Goal: Information Seeking & Learning: Learn about a topic

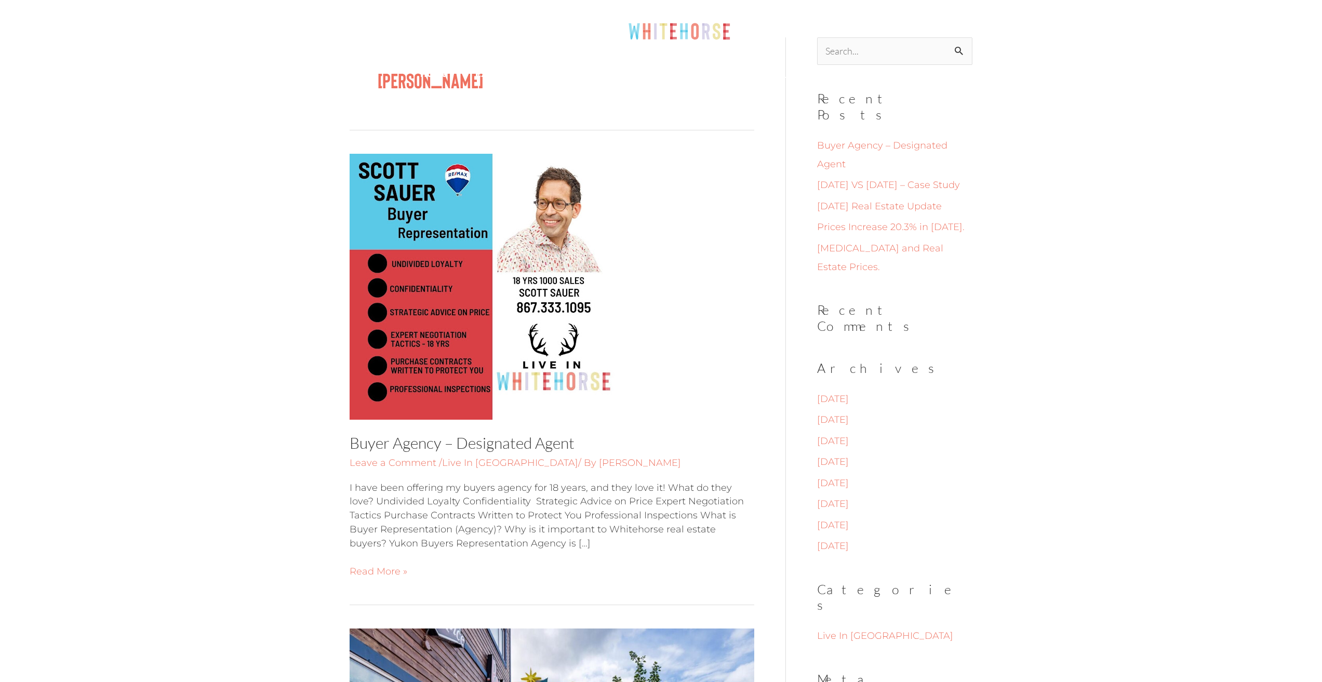
click at [686, 34] on img at bounding box center [659, 26] width 164 height 43
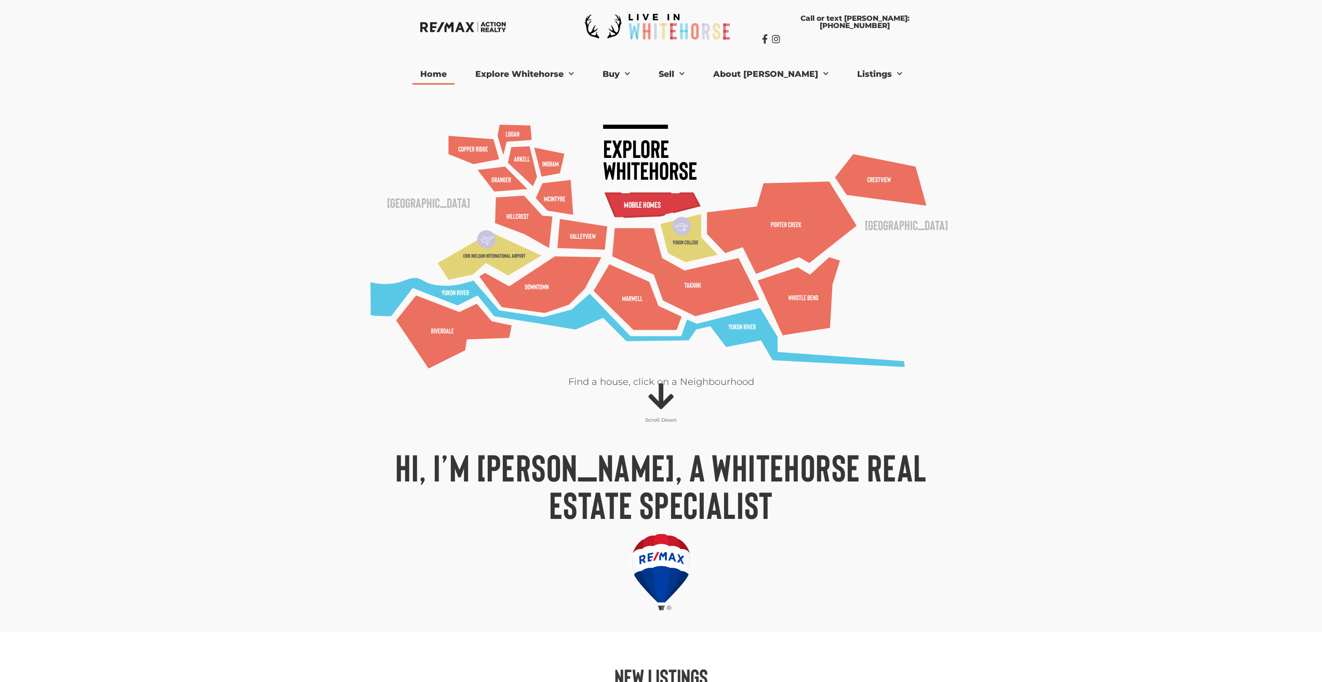
click at [622, 199] on polygon at bounding box center [652, 205] width 94 height 24
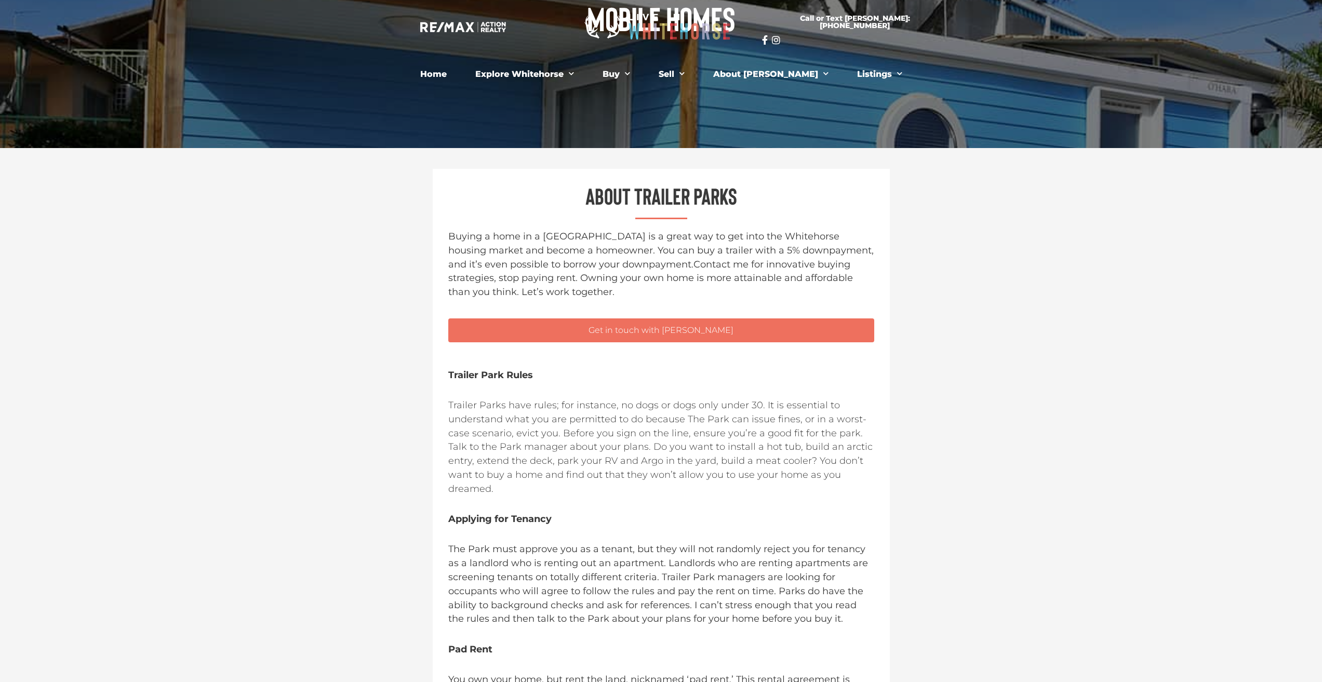
scroll to position [156, 0]
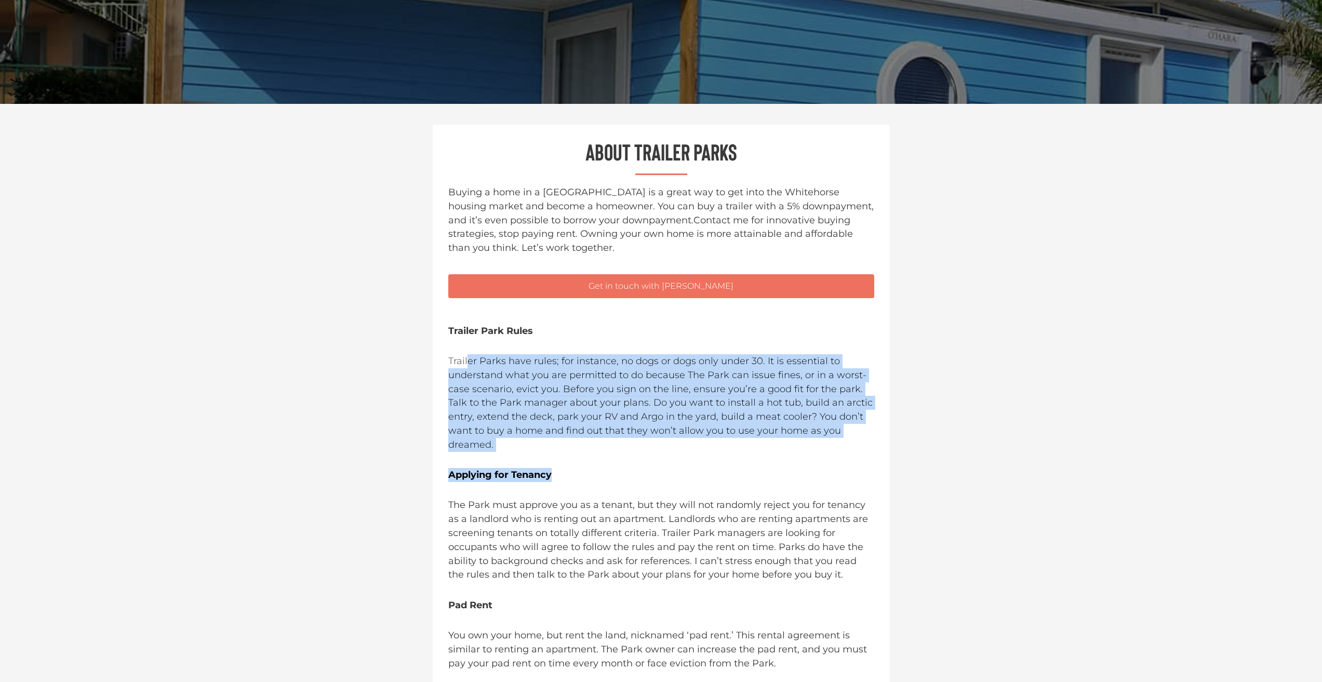
drag, startPoint x: 469, startPoint y: 361, endPoint x: 590, endPoint y: 440, distance: 145.0
click at [590, 440] on div "Trailer Park Rules Trailer Parks have rules; for instance, no dogs or dogs only…" at bounding box center [661, 512] width 426 height 377
click at [591, 440] on div "Trailer Park Rules Trailer Parks have rules; for instance, no dogs or dogs only…" at bounding box center [661, 512] width 426 height 377
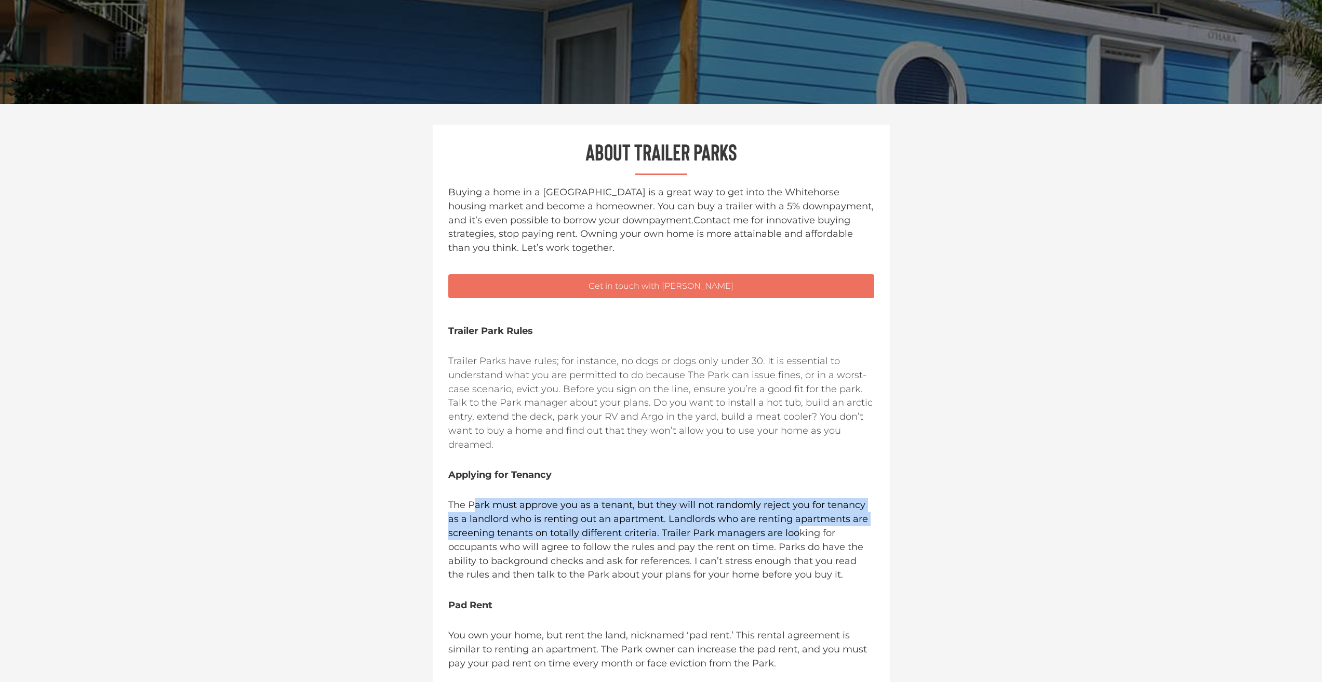
drag, startPoint x: 476, startPoint y: 491, endPoint x: 798, endPoint y: 517, distance: 323.2
click at [798, 517] on span "The Park must approve you as a tenant, but they will not randomly reject you fo…" at bounding box center [658, 539] width 420 height 81
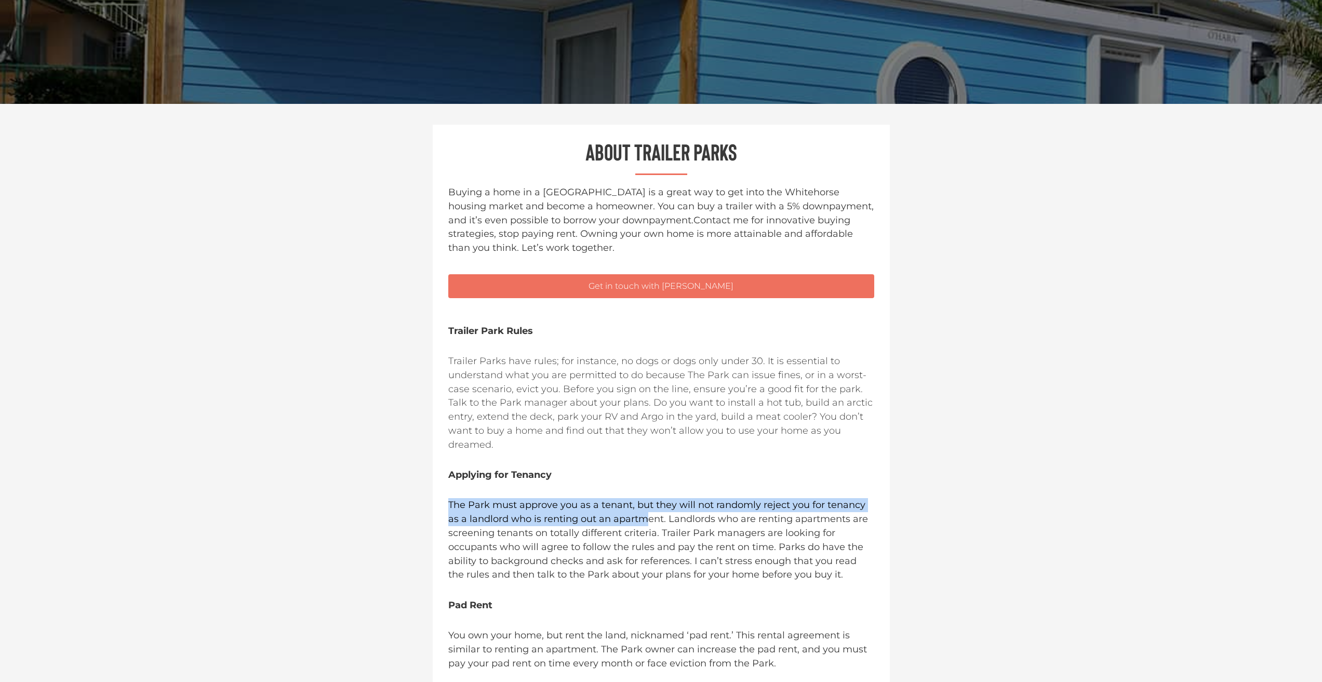
drag, startPoint x: 457, startPoint y: 479, endPoint x: 650, endPoint y: 506, distance: 194.1
click at [650, 506] on div "Trailer Park Rules Trailer Parks have rules; for instance, no dogs or dogs only…" at bounding box center [661, 512] width 426 height 377
click at [650, 506] on span "The Park must approve you as a tenant, but they will not randomly reject you fo…" at bounding box center [658, 539] width 420 height 81
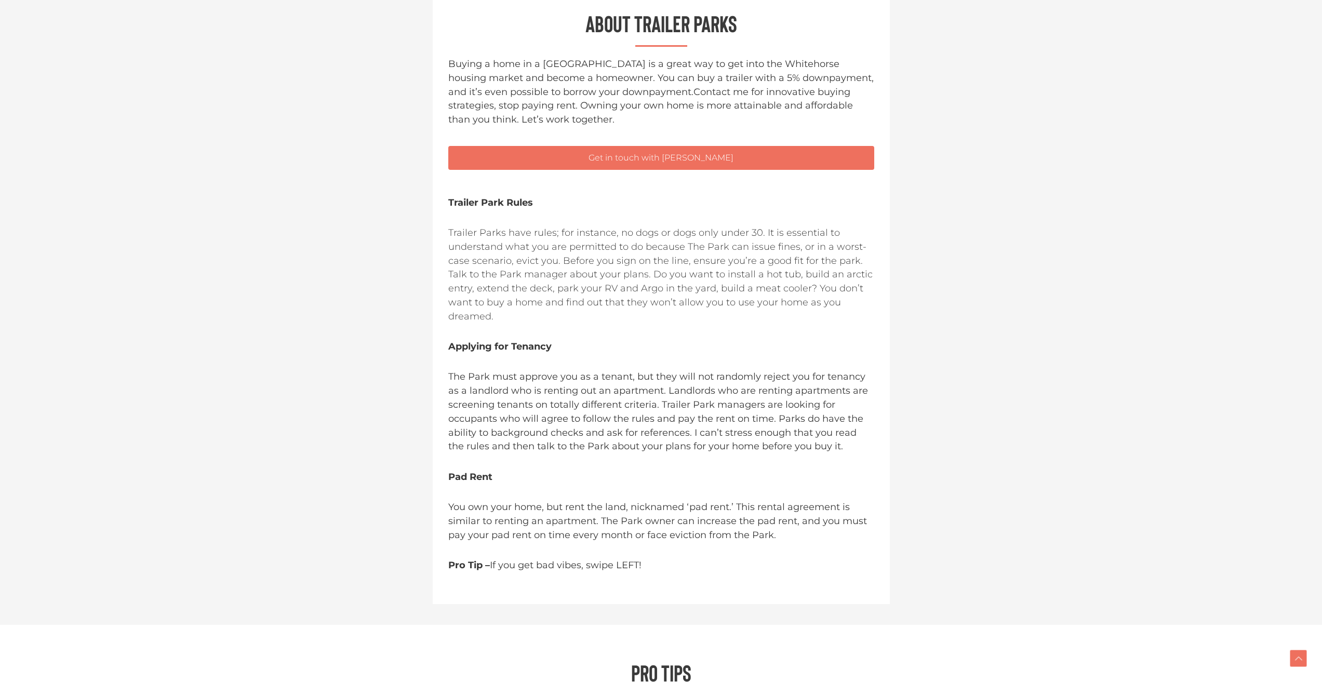
scroll to position [364, 0]
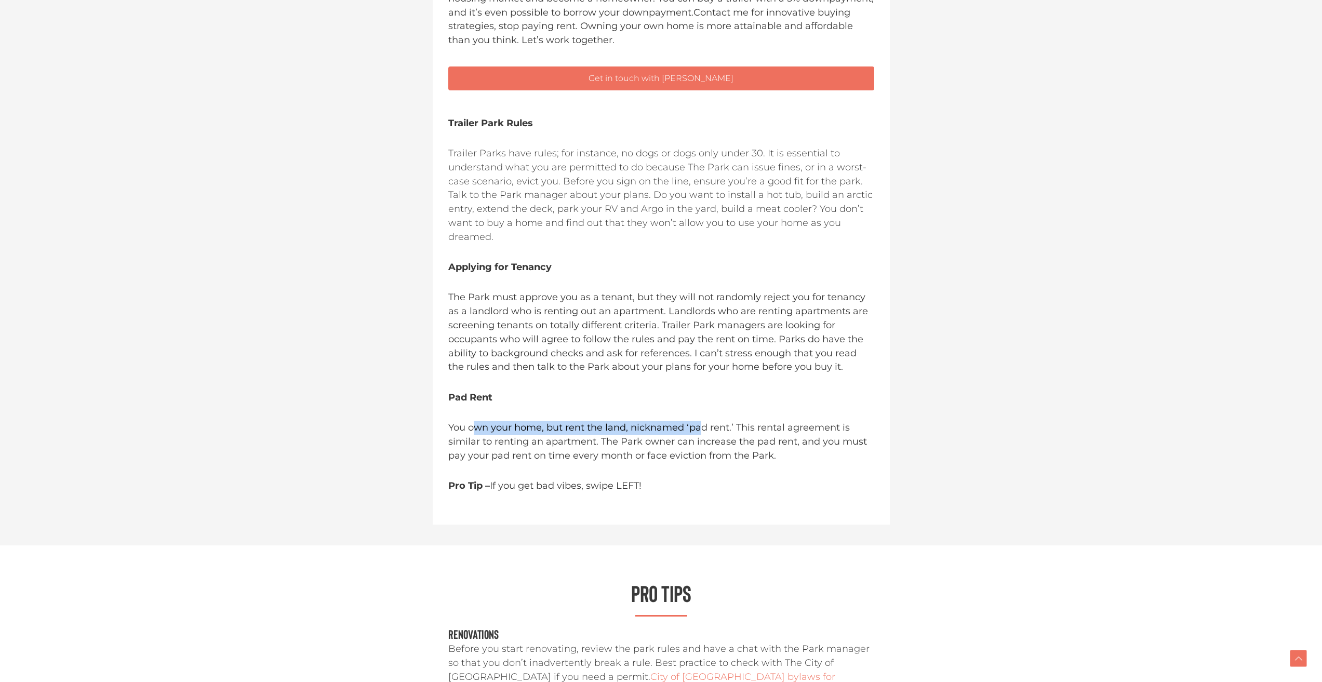
drag, startPoint x: 483, startPoint y: 414, endPoint x: 706, endPoint y: 415, distance: 222.4
click at [706, 422] on span "You own your home, but rent the land, nicknamed ‘pad rent.’ This rental agreeme…" at bounding box center [657, 441] width 419 height 39
click at [709, 422] on span "You own your home, but rent the land, nicknamed ‘pad rent.’ This rental agreeme…" at bounding box center [657, 441] width 419 height 39
drag, startPoint x: 827, startPoint y: 357, endPoint x: 597, endPoint y: 298, distance: 238.2
click at [597, 298] on p "The Park must approve you as a tenant, but they will not randomly reject you fo…" at bounding box center [661, 332] width 426 height 84
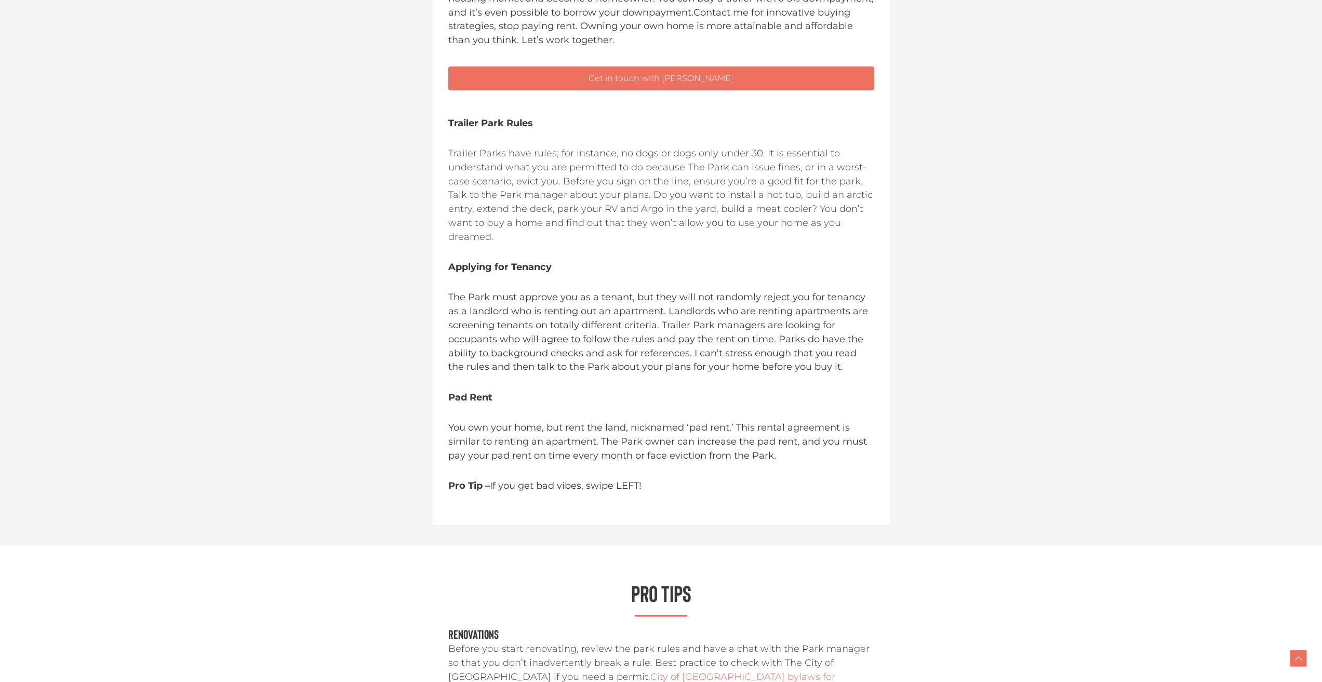
click at [597, 298] on span "The Park must approve you as a tenant, but they will not randomly reject you fo…" at bounding box center [658, 331] width 420 height 81
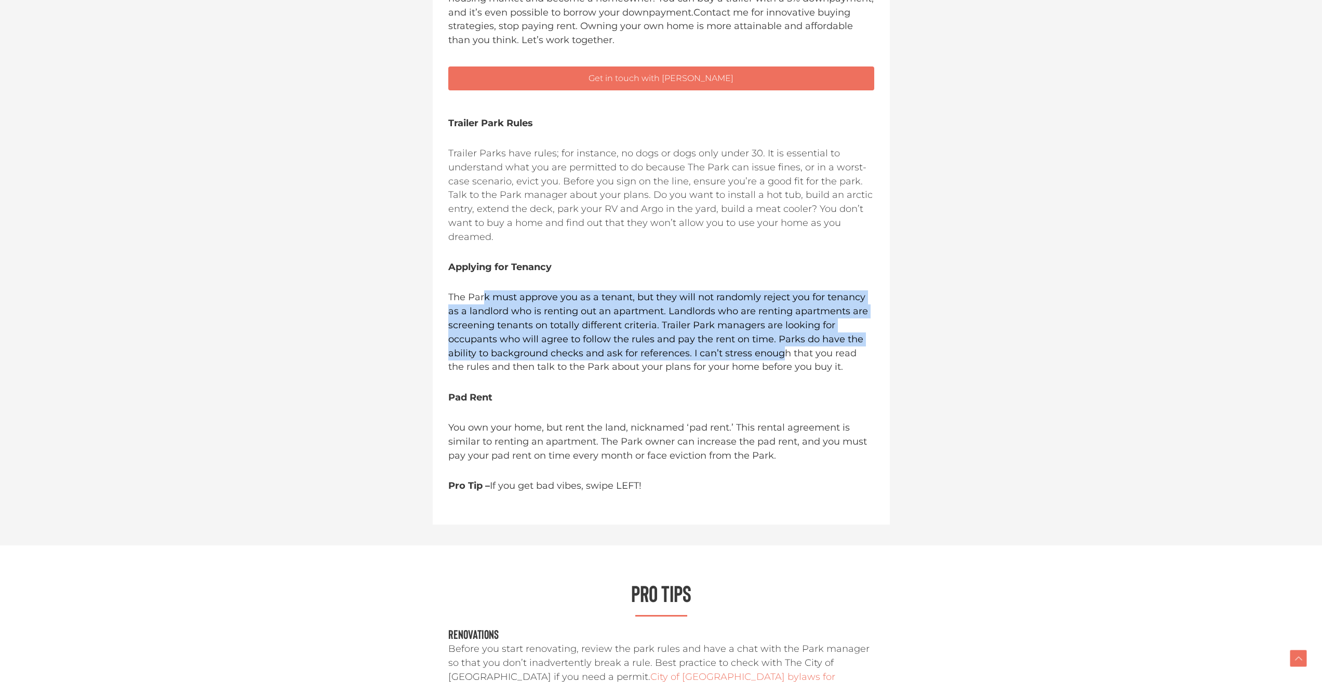
drag, startPoint x: 485, startPoint y: 285, endPoint x: 785, endPoint y: 334, distance: 303.3
click at [785, 334] on span "The Park must approve you as a tenant, but they will not randomly reject you fo…" at bounding box center [658, 331] width 420 height 81
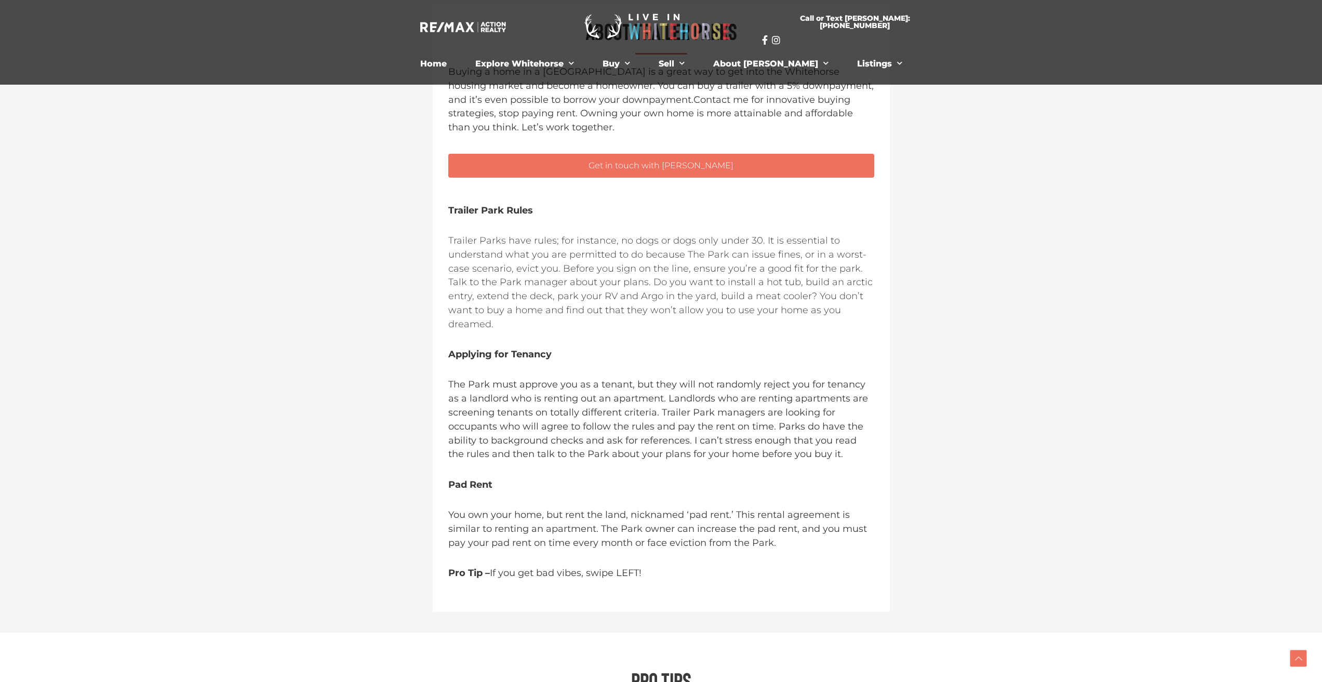
scroll to position [156, 0]
